Goal: Information Seeking & Learning: Understand process/instructions

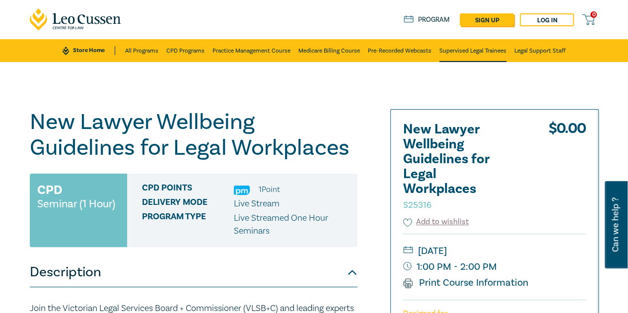
click at [453, 50] on link "Supervised Legal Trainees" at bounding box center [472, 50] width 67 height 23
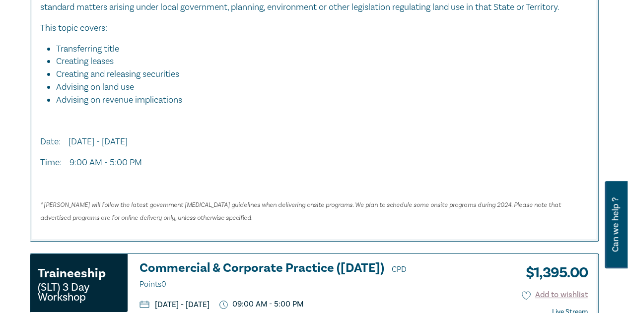
scroll to position [1787, 0]
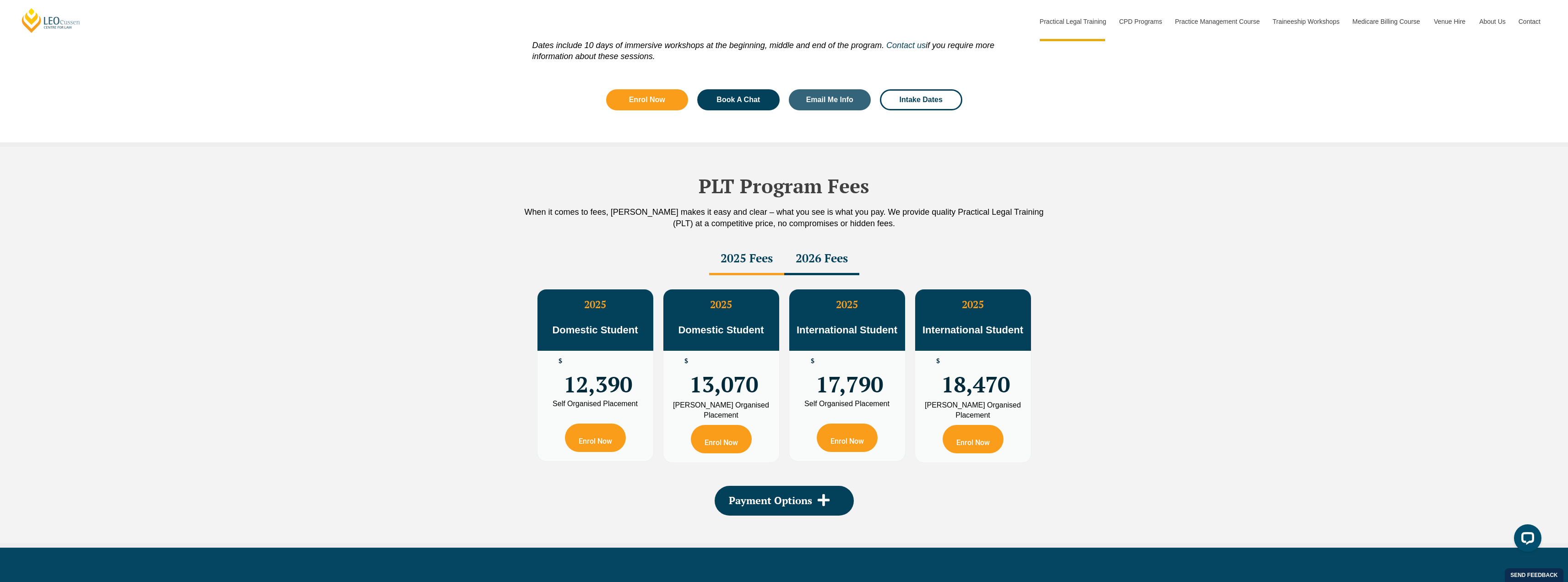
scroll to position [1466, 0]
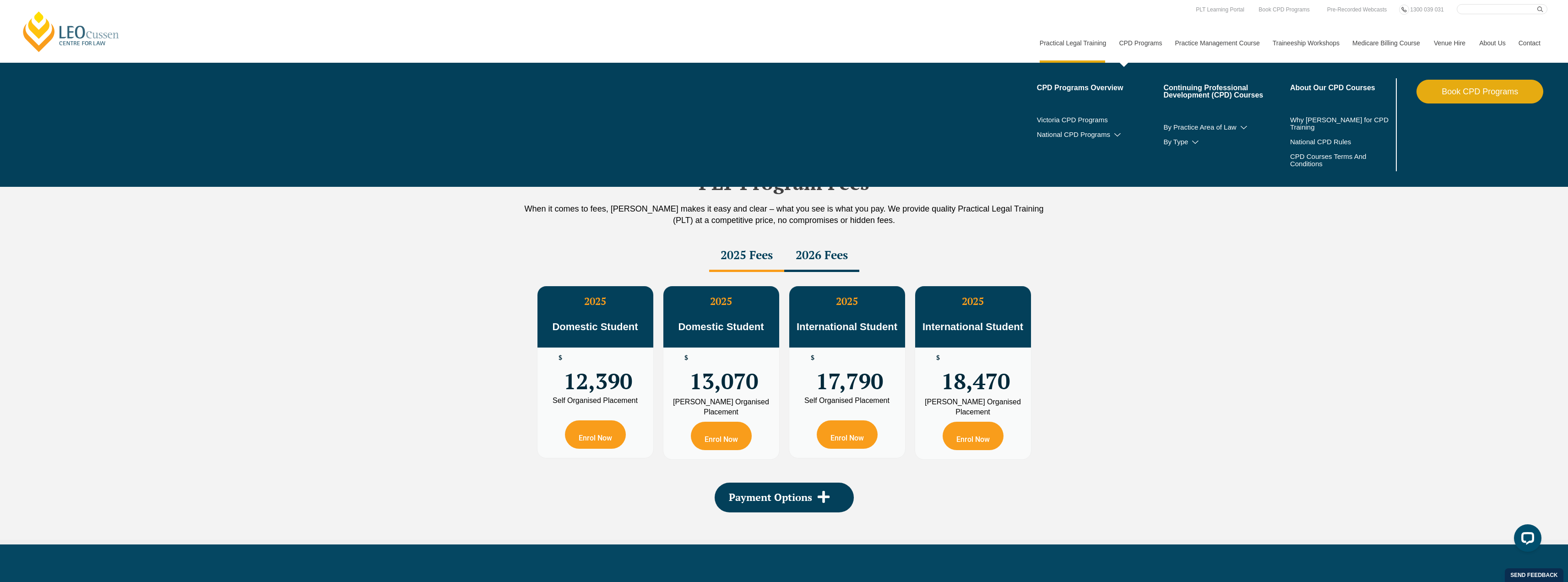
click at [1148, 23] on link "CPD Programs" at bounding box center [1139, 42] width 56 height 40
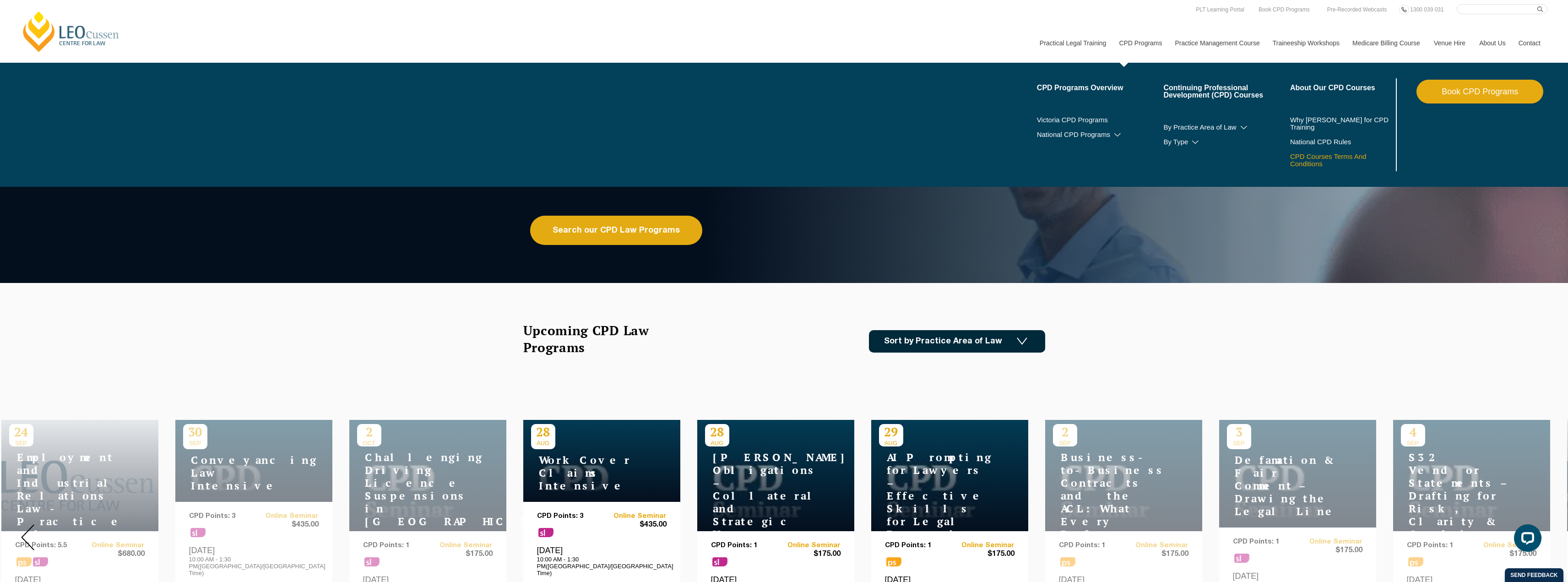
click at [1312, 157] on link "CPD Courses Terms And Conditions" at bounding box center [1330, 160] width 81 height 15
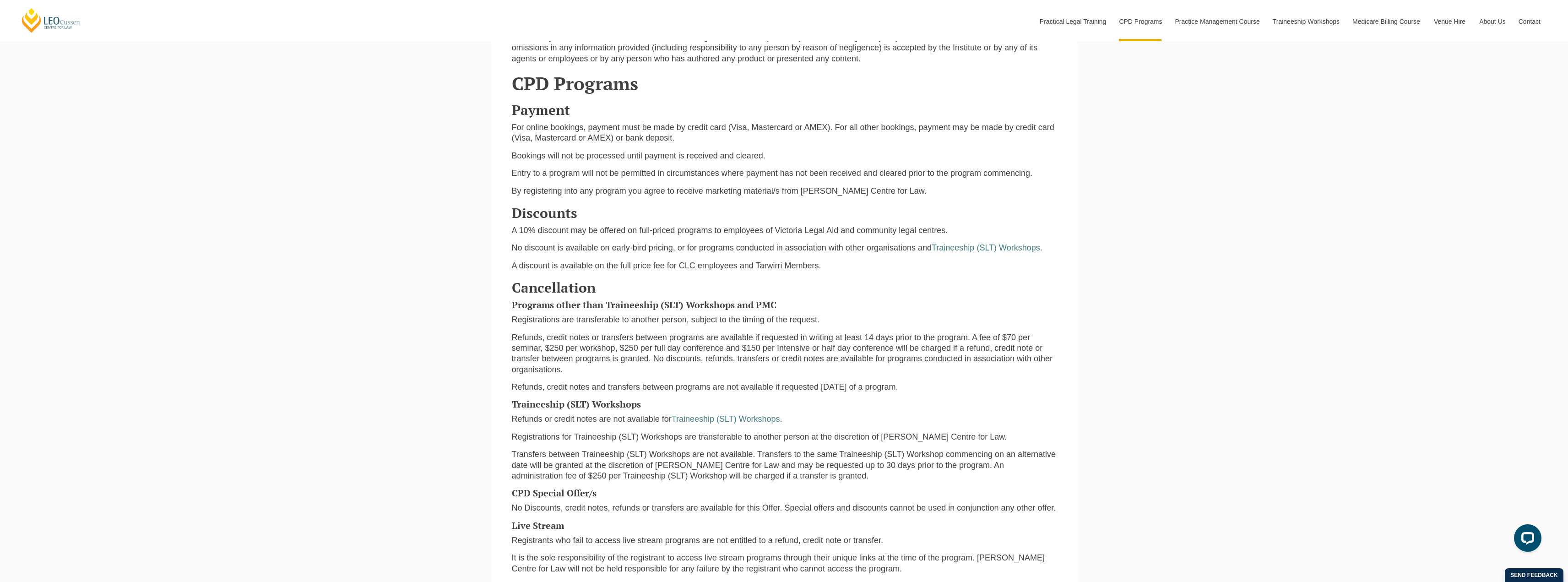
scroll to position [732, 0]
drag, startPoint x: 931, startPoint y: 386, endPoint x: 506, endPoint y: 321, distance: 429.9
copy div "Registrations are transferable to another person, subject to the timing of the …"
